Goal: Task Accomplishment & Management: Manage account settings

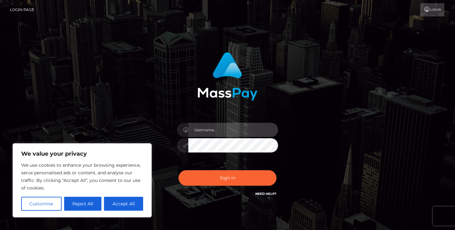
click at [225, 133] on input "text" at bounding box center [233, 130] width 90 height 14
type input "[EMAIL_ADDRESS][DOMAIN_NAME]"
click at [178, 170] on button "Sign in" at bounding box center [227, 177] width 98 height 15
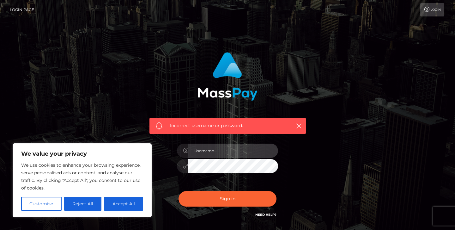
click at [235, 149] on input "text" at bounding box center [233, 150] width 90 height 14
type input "[EMAIL_ADDRESS][DOMAIN_NAME]"
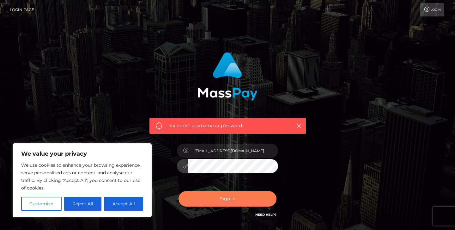
click at [256, 196] on button "Sign in" at bounding box center [227, 198] width 98 height 15
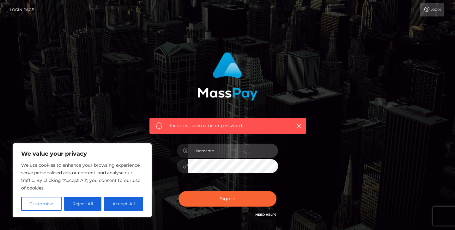
click at [248, 156] on input "text" at bounding box center [233, 150] width 90 height 14
type input "[EMAIL_ADDRESS][DOMAIN_NAME]"
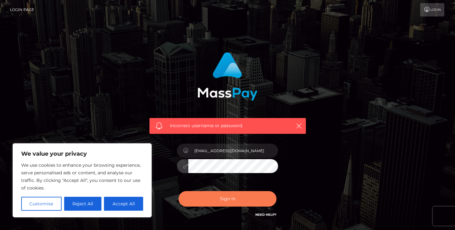
click at [250, 195] on button "Sign in" at bounding box center [227, 198] width 98 height 15
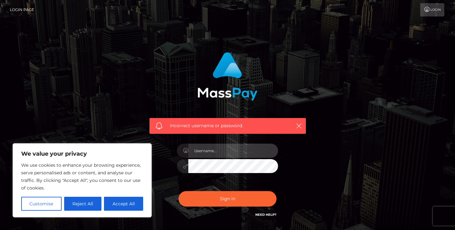
click at [248, 147] on input "text" at bounding box center [233, 150] width 90 height 14
click at [246, 152] on input "text" at bounding box center [233, 150] width 90 height 14
type input "[EMAIL_ADDRESS][DOMAIN_NAME]"
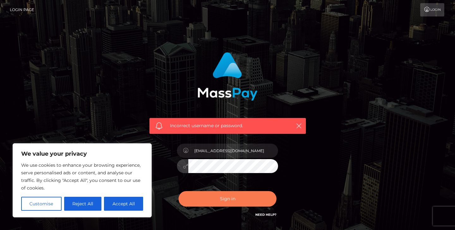
click at [229, 194] on button "Sign in" at bounding box center [227, 198] width 98 height 15
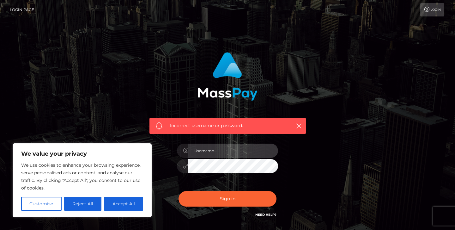
click at [233, 149] on input "text" at bounding box center [233, 150] width 90 height 14
paste input "[EMAIL_ADDRESS][DOMAIN_NAME]"
type input "[EMAIL_ADDRESS][DOMAIN_NAME]"
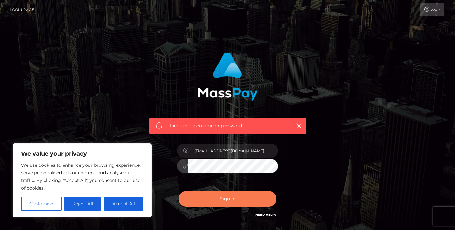
click at [226, 191] on button "Sign in" at bounding box center [227, 198] width 98 height 15
